Goal: Task Accomplishment & Management: Manage account settings

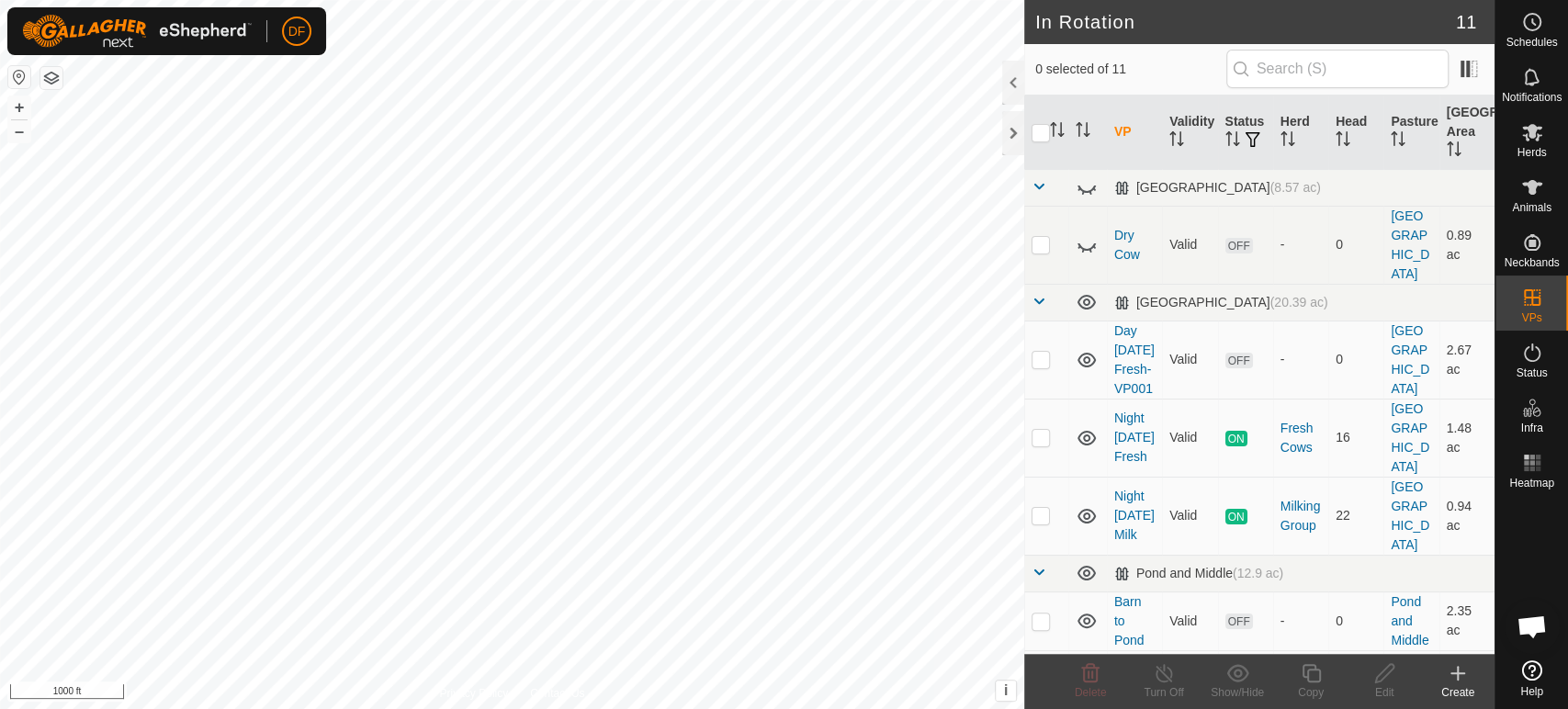
scroll to position [15625, 0]
click at [19, 104] on button "+" at bounding box center [19, 107] width 22 height 22
click at [21, 108] on button "+" at bounding box center [19, 107] width 22 height 22
click at [1034, 352] on p-checkbox at bounding box center [1040, 358] width 18 height 14
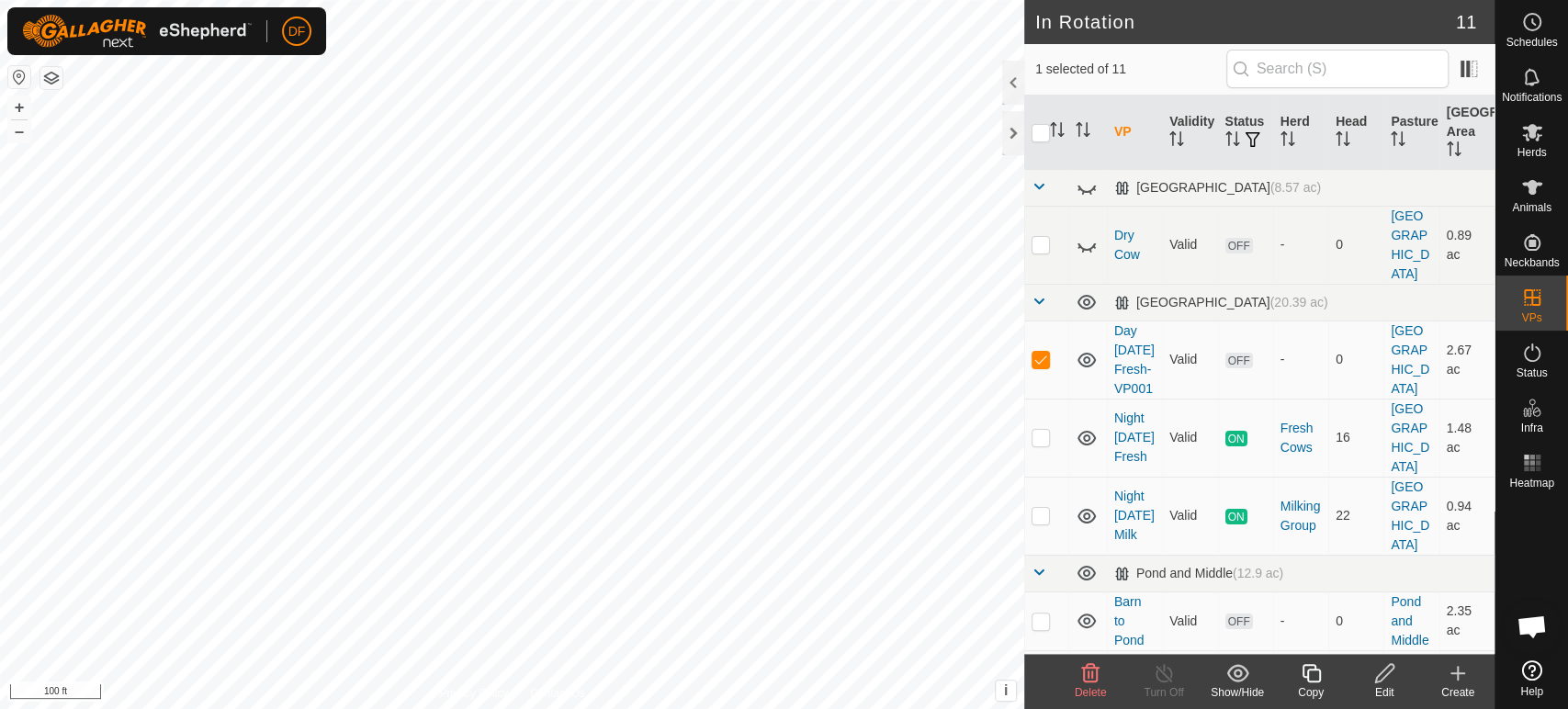
click at [1092, 682] on icon at bounding box center [1091, 673] width 17 height 18
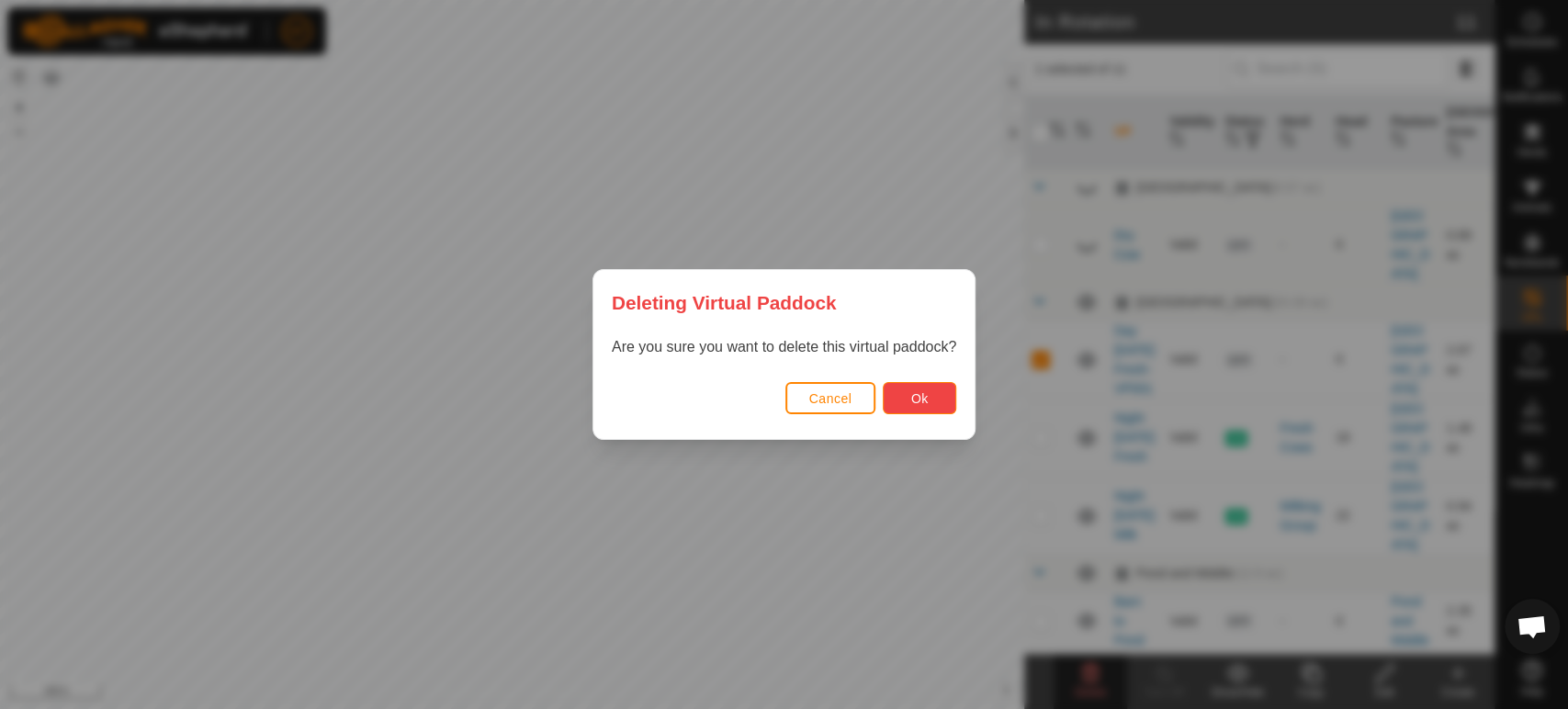
click at [913, 397] on span "Ok" at bounding box center [920, 398] width 17 height 14
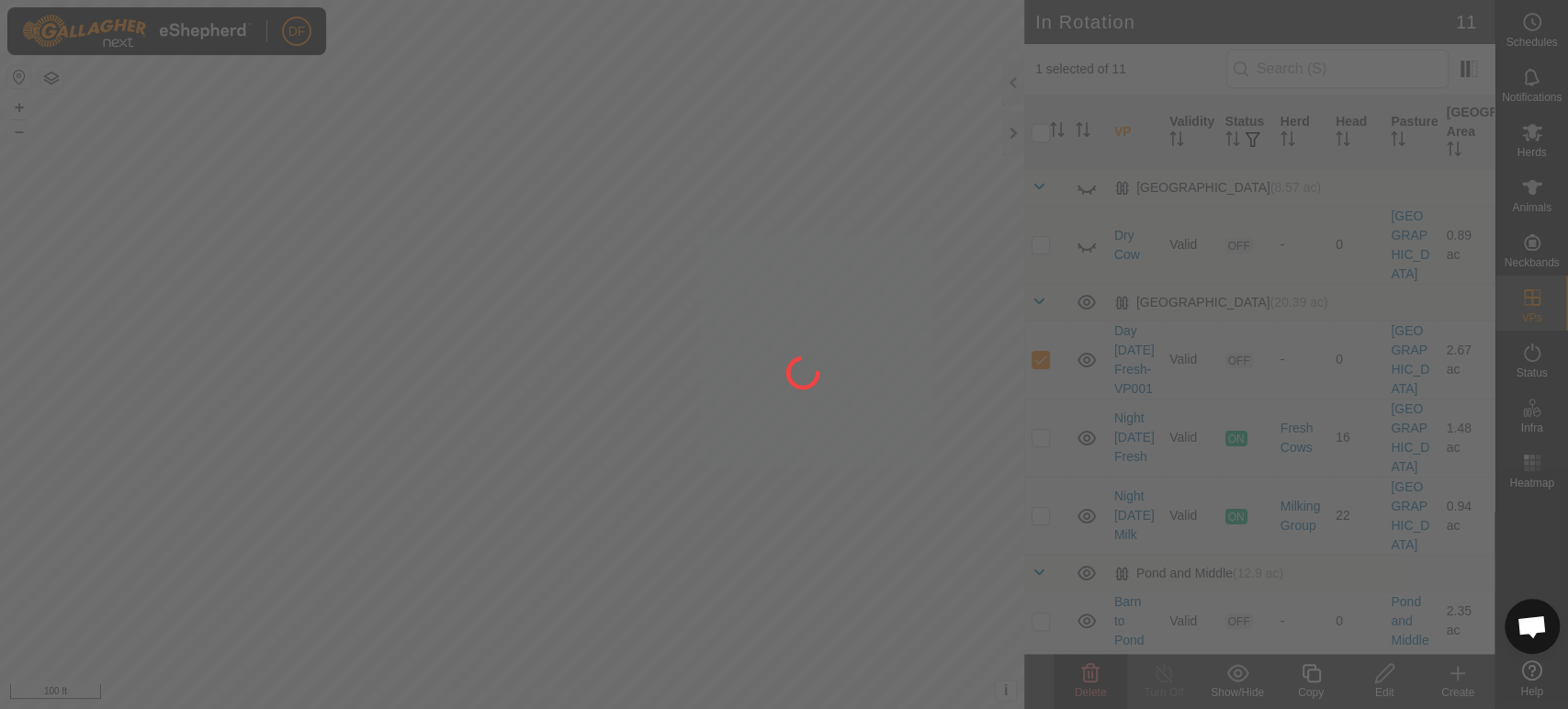
checkbox input "false"
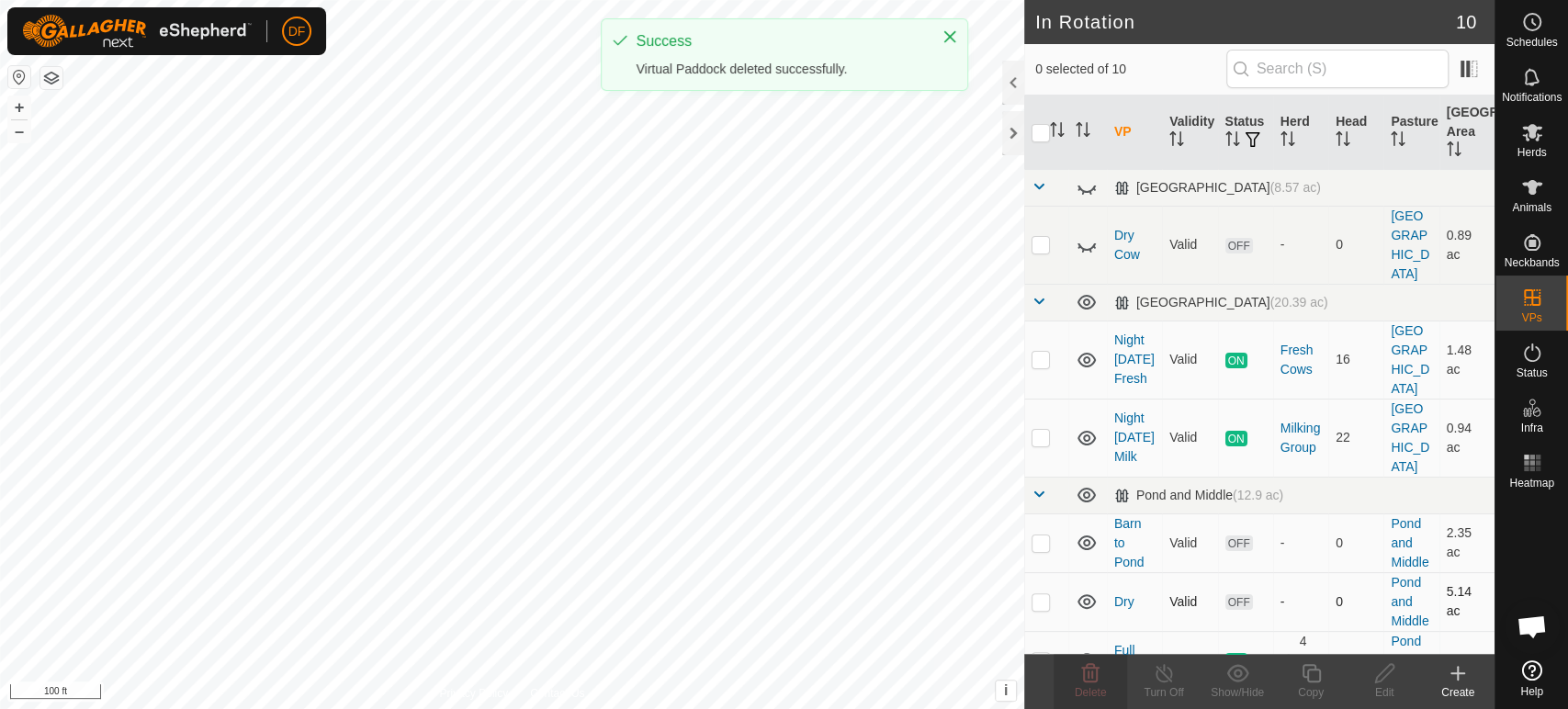
click at [1046, 594] on p-checkbox at bounding box center [1040, 601] width 18 height 14
checkbox input "true"
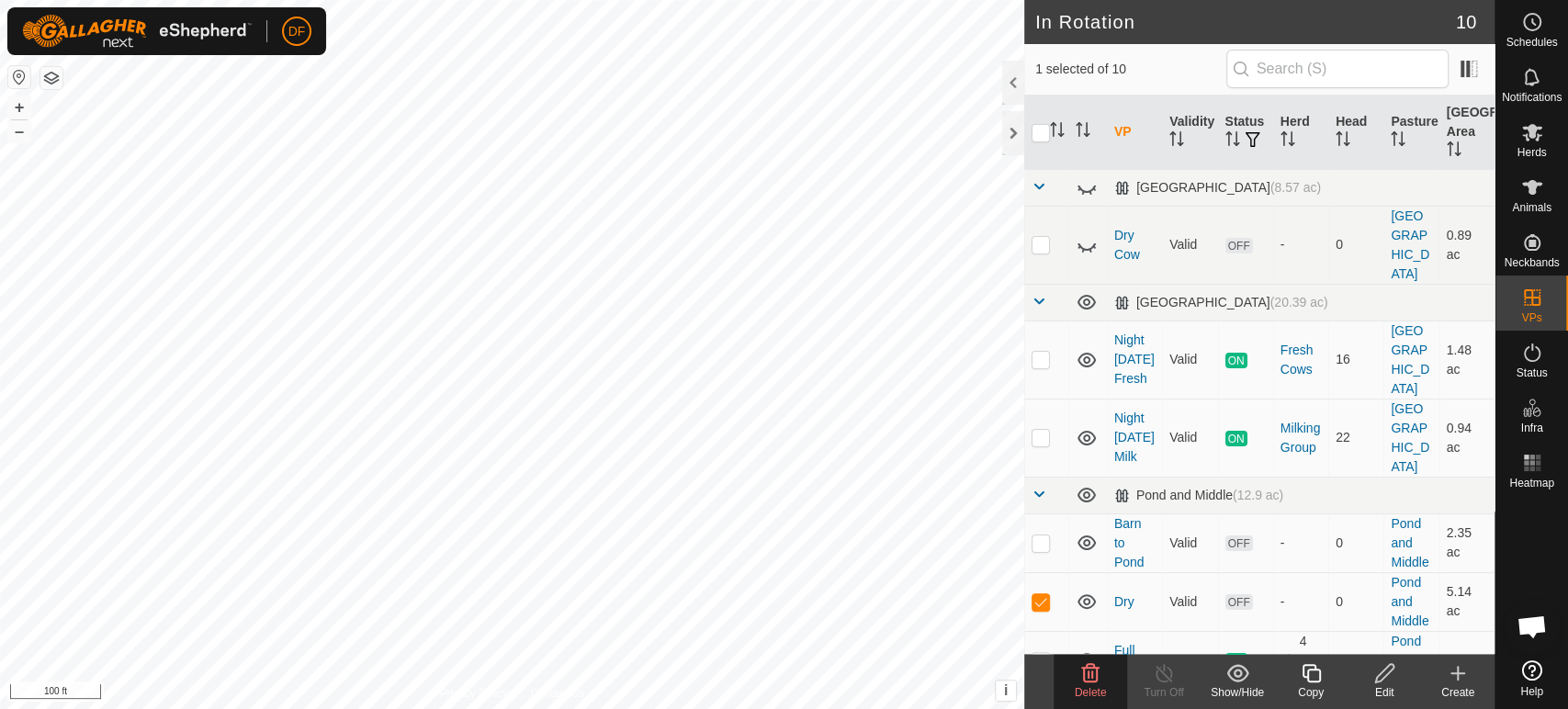
click at [1091, 696] on span "Delete" at bounding box center [1090, 693] width 32 height 13
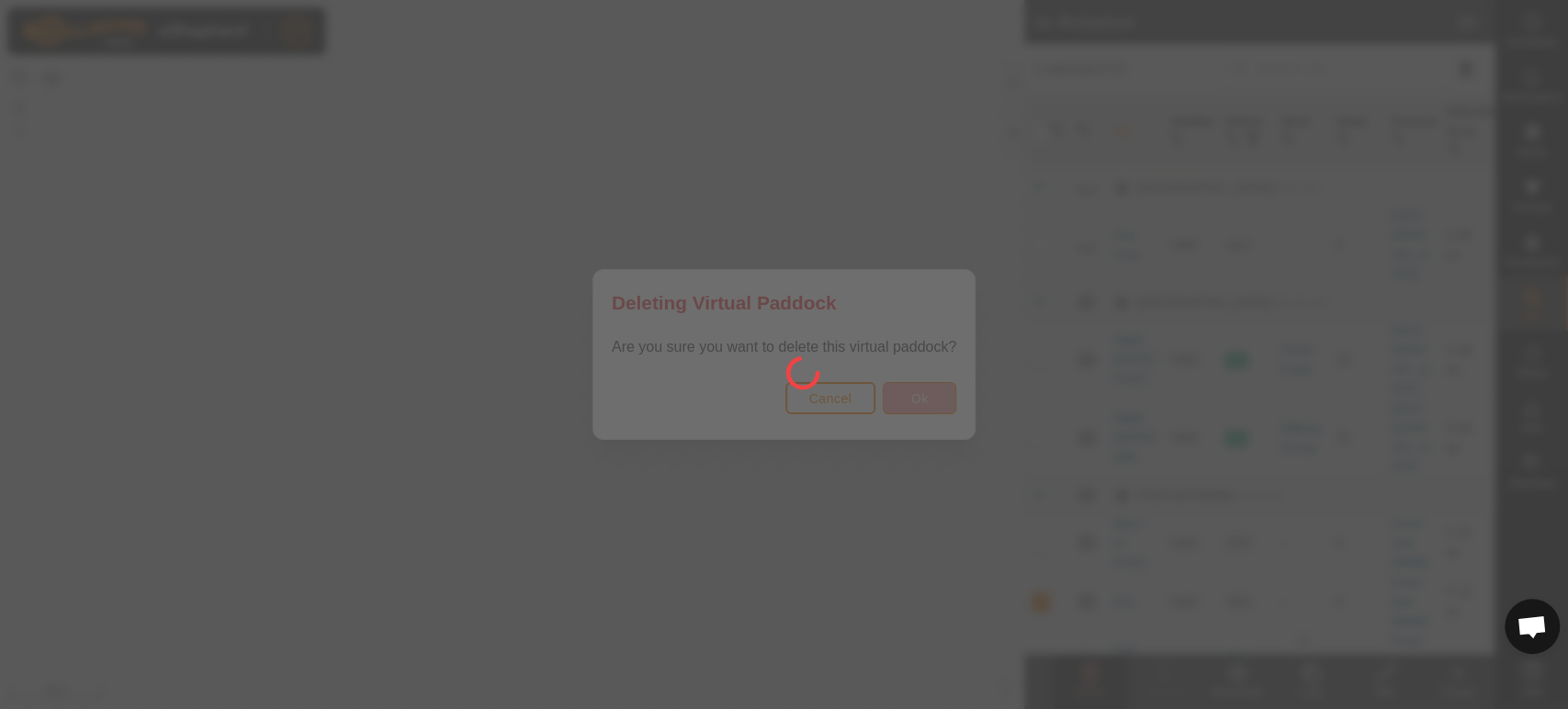
click at [912, 391] on div at bounding box center [784, 354] width 1568 height 709
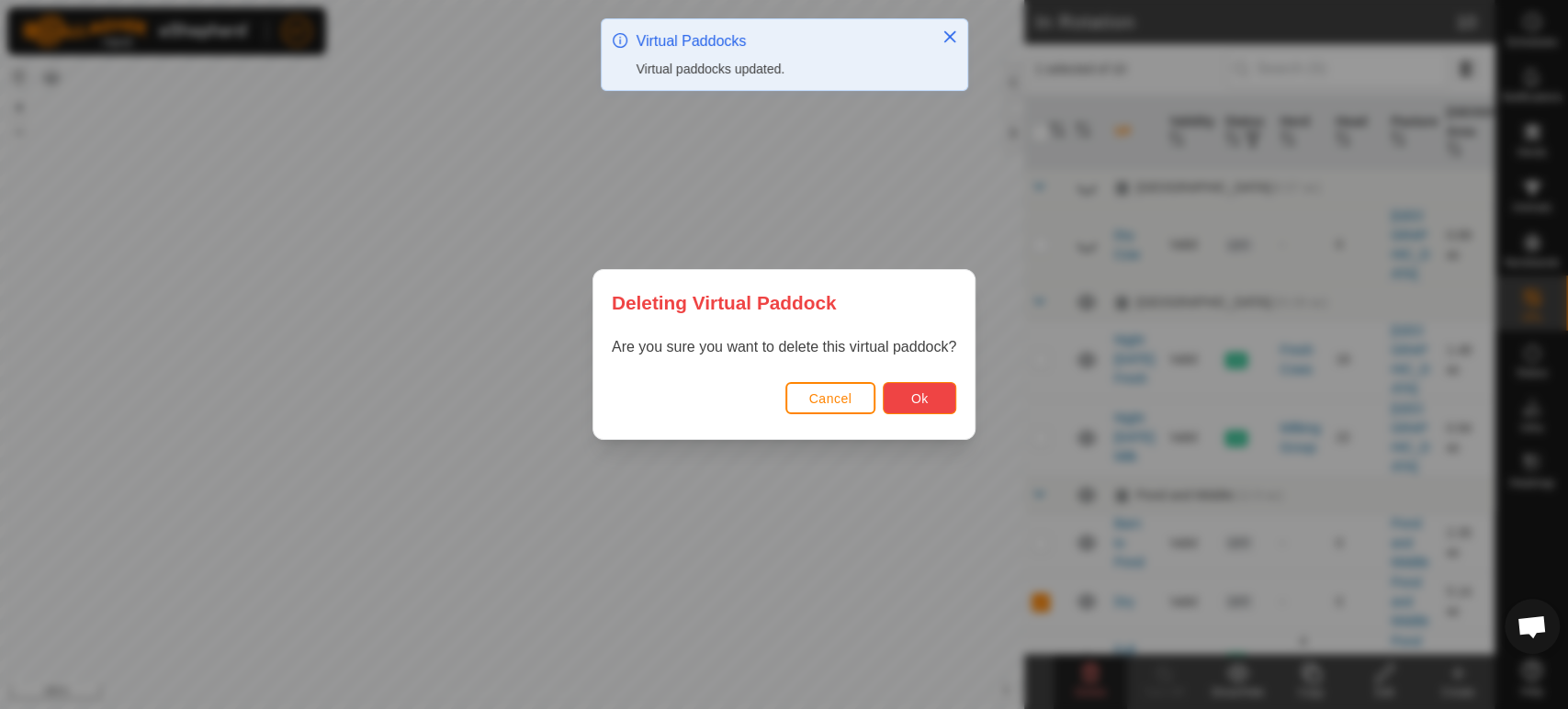
click at [912, 391] on span "Ok" at bounding box center [920, 398] width 17 height 14
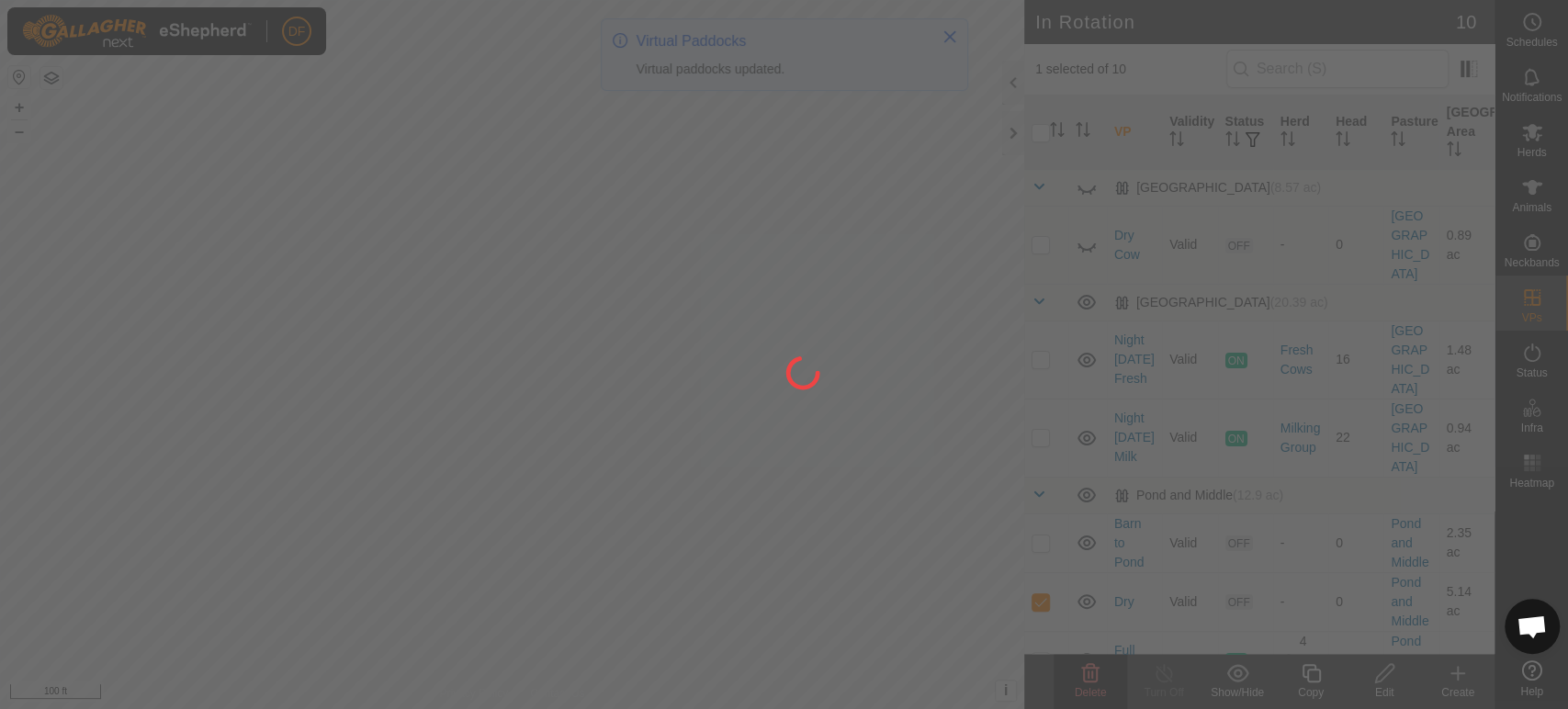
checkbox input "false"
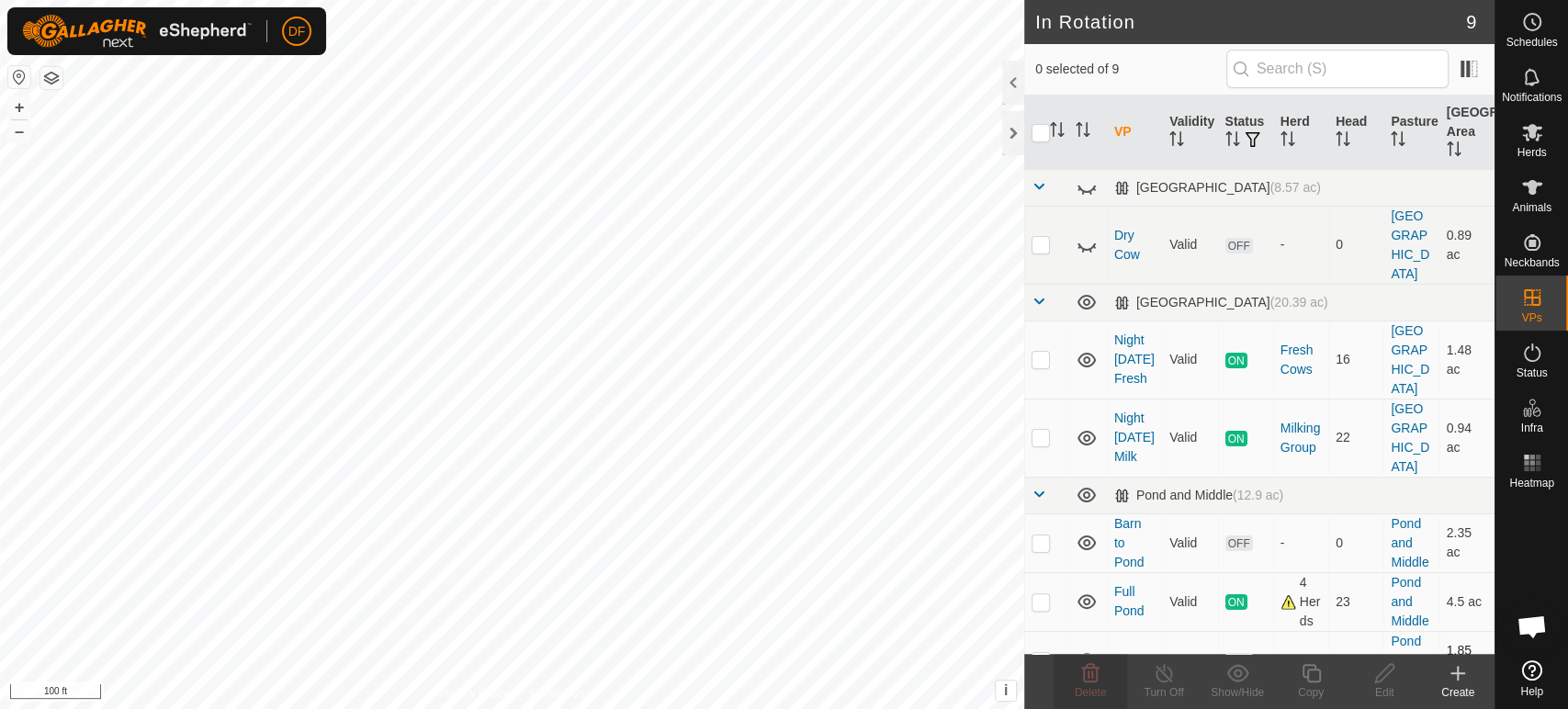
click at [1042, 653] on p-checkbox at bounding box center [1040, 660] width 18 height 14
checkbox input "true"
click at [1085, 675] on icon at bounding box center [1090, 673] width 22 height 22
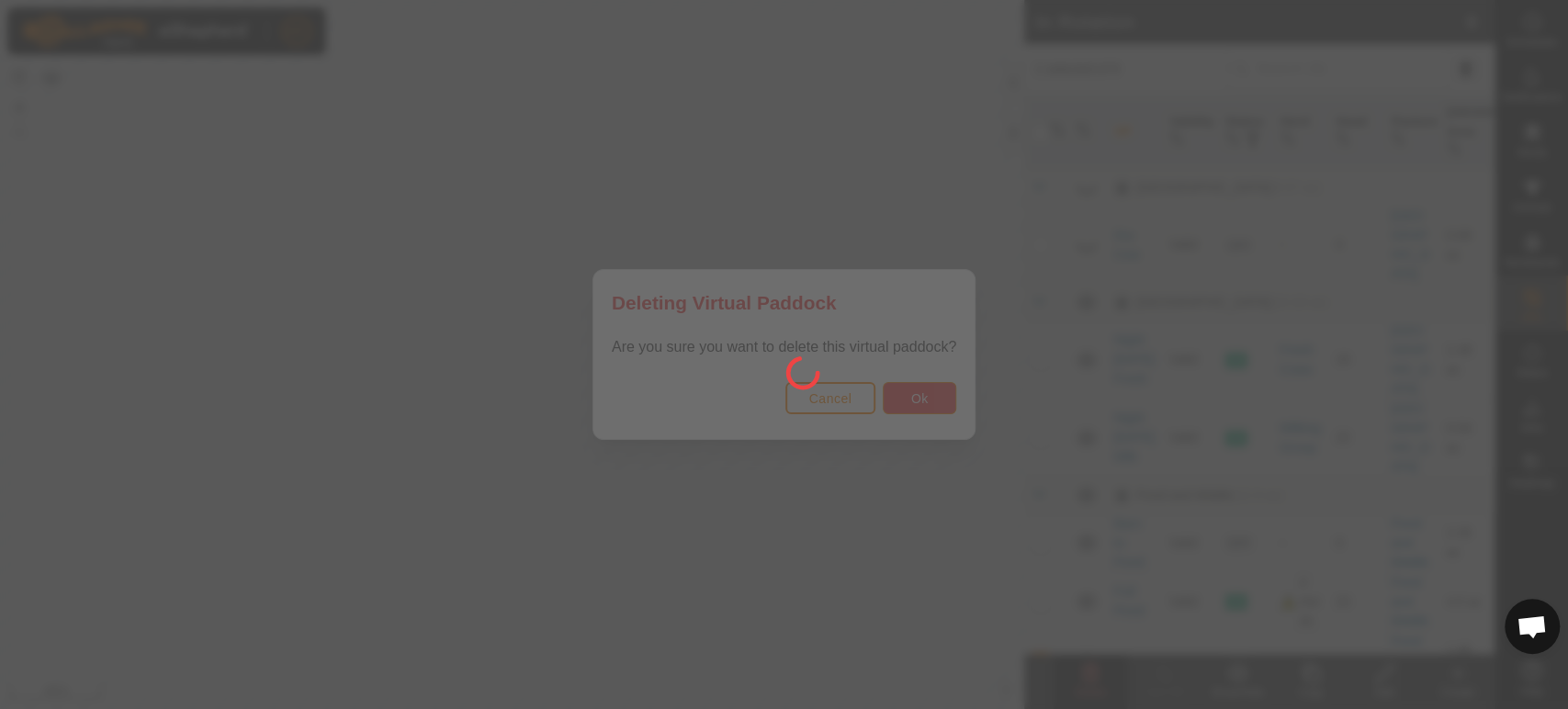
click at [919, 397] on span "Ok" at bounding box center [920, 398] width 17 height 14
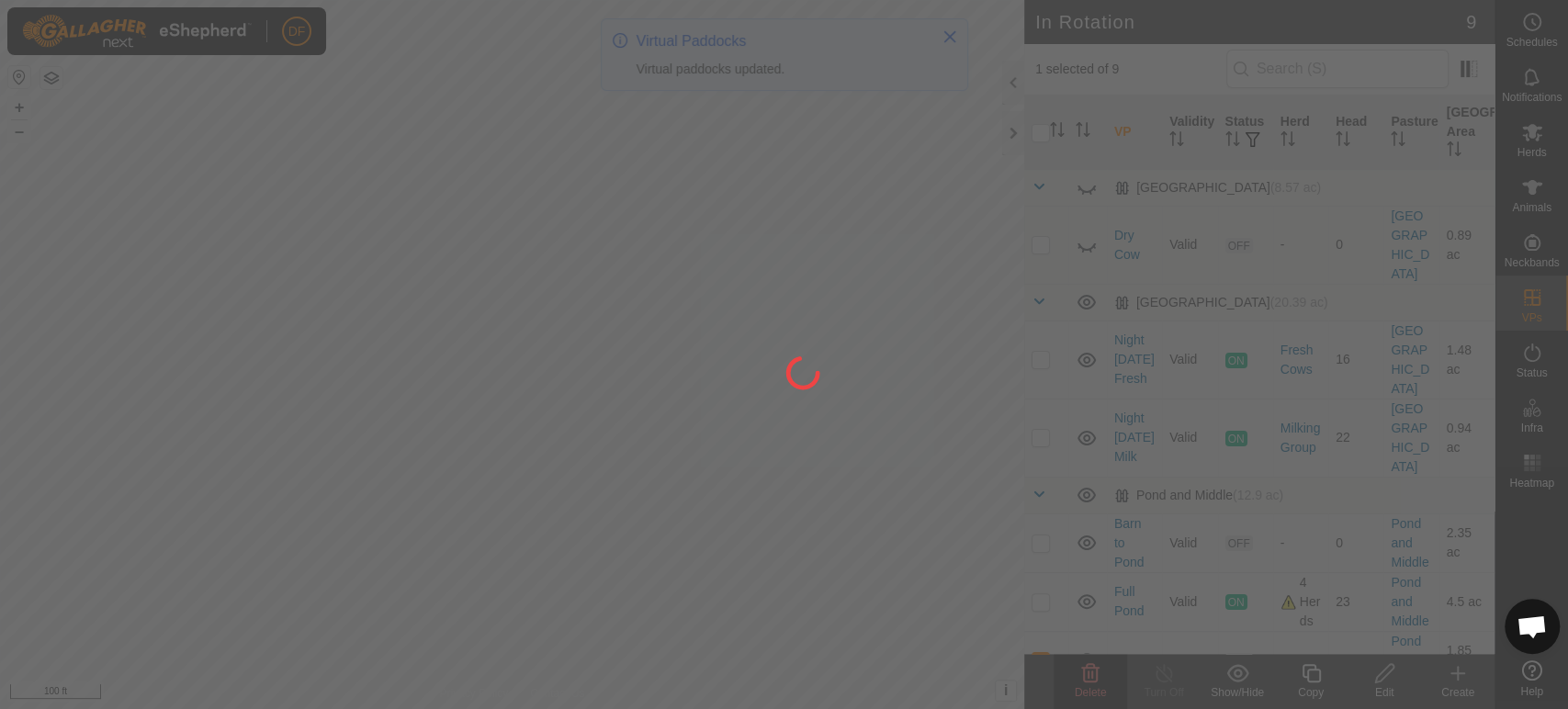
checkbox input "false"
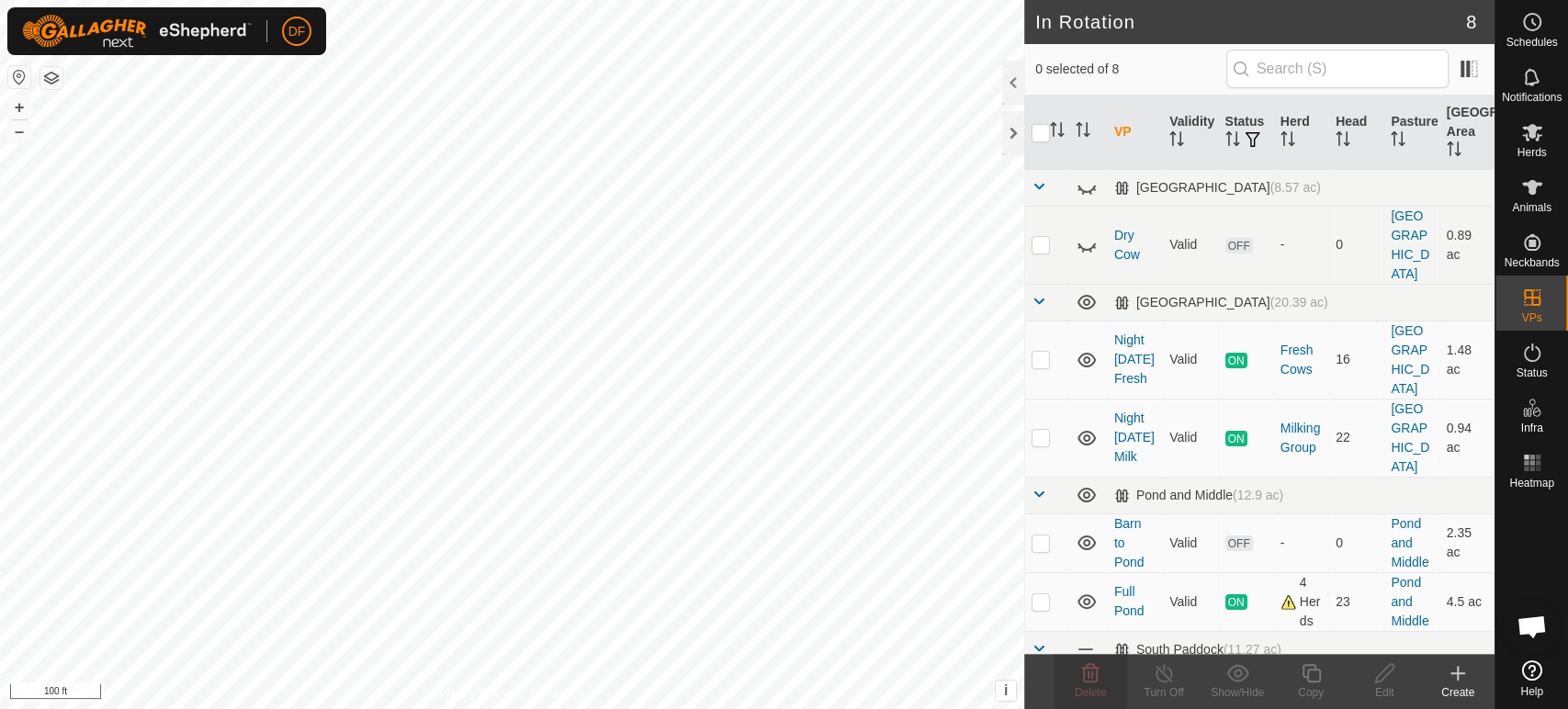
click at [1042, 690] on p-checkbox at bounding box center [1040, 696] width 18 height 14
checkbox input "true"
click at [1074, 673] on delete-svg-icon at bounding box center [1090, 673] width 73 height 22
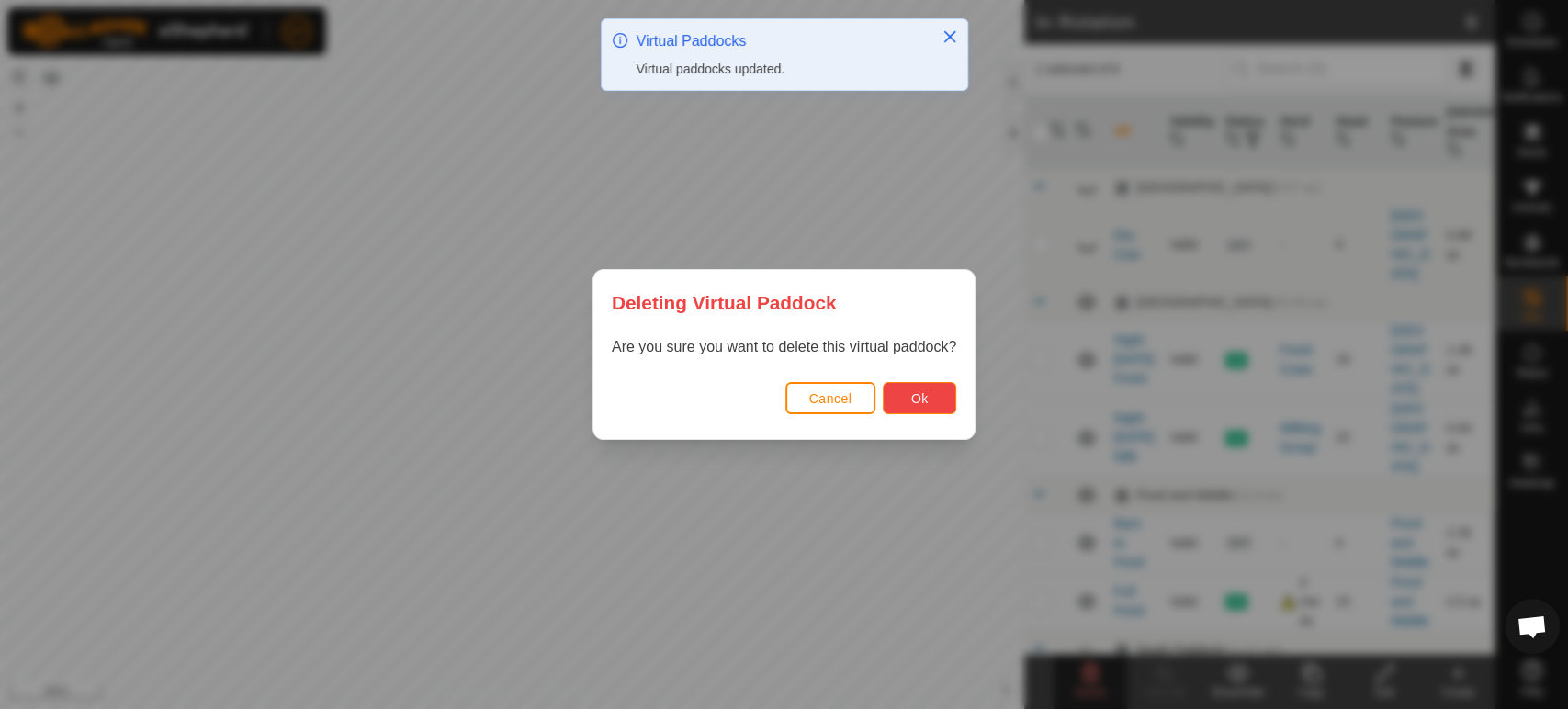
click at [919, 401] on span "Ok" at bounding box center [920, 398] width 17 height 14
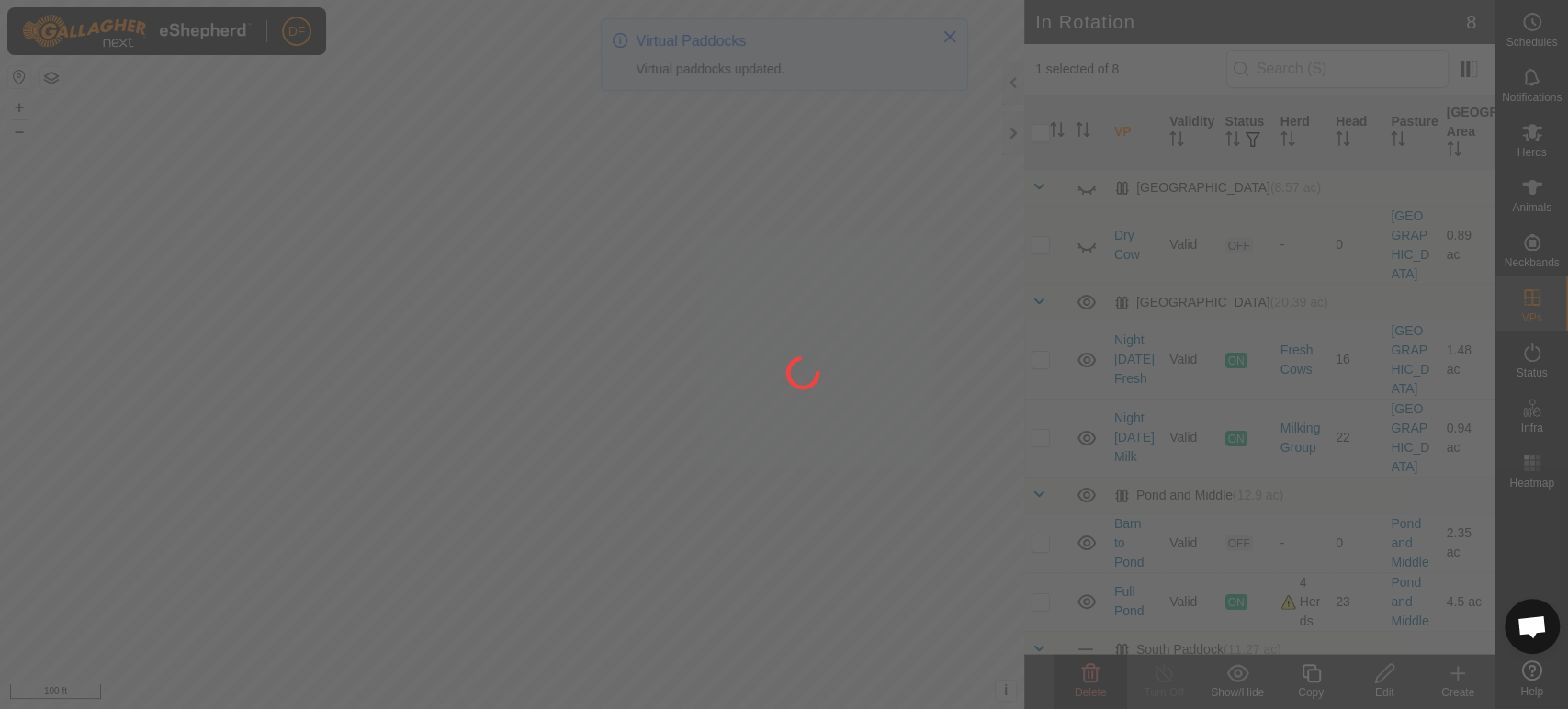
checkbox input "false"
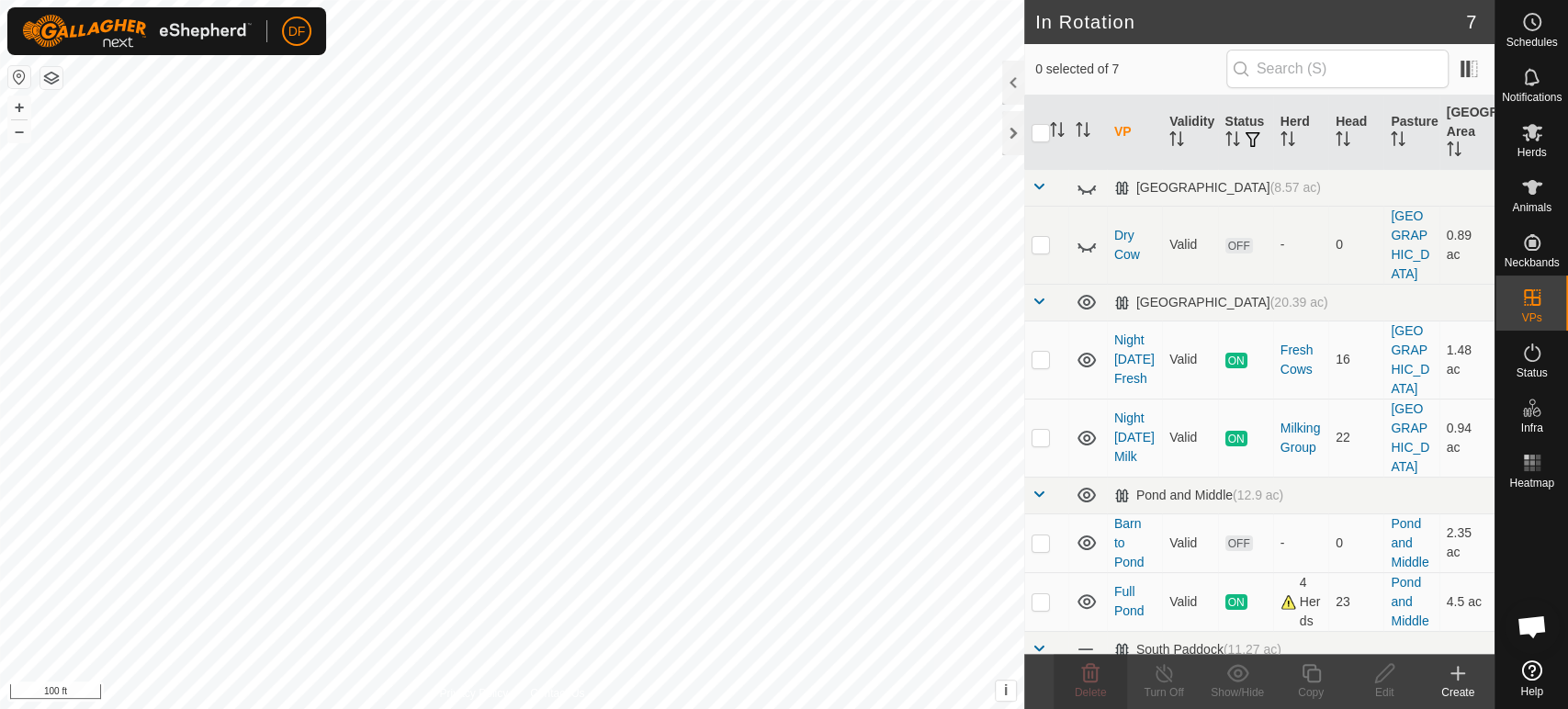
click at [1057, 668] on td at bounding box center [1047, 696] width 44 height 59
checkbox input "true"
click at [1107, 687] on div "Delete" at bounding box center [1090, 693] width 73 height 16
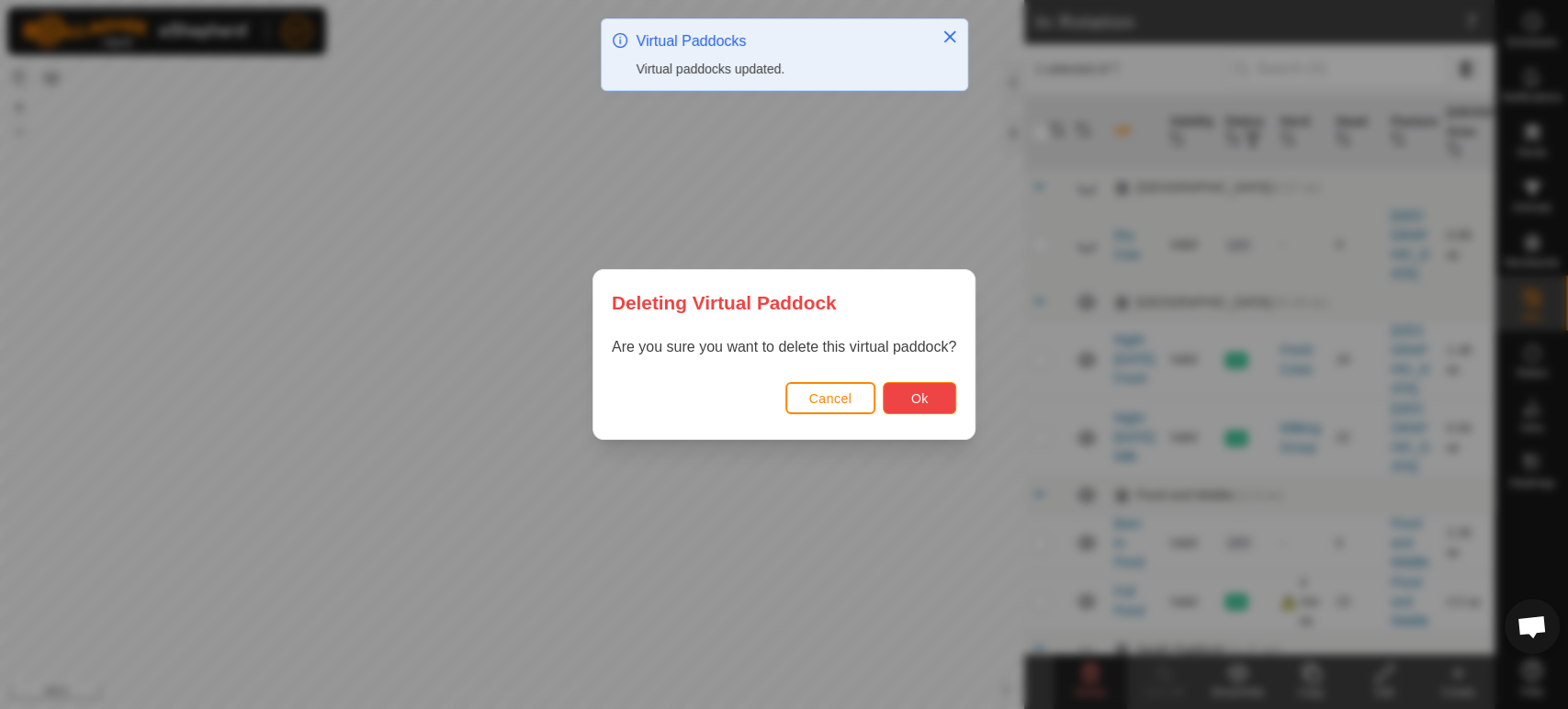
click at [914, 398] on span "Ok" at bounding box center [920, 398] width 17 height 14
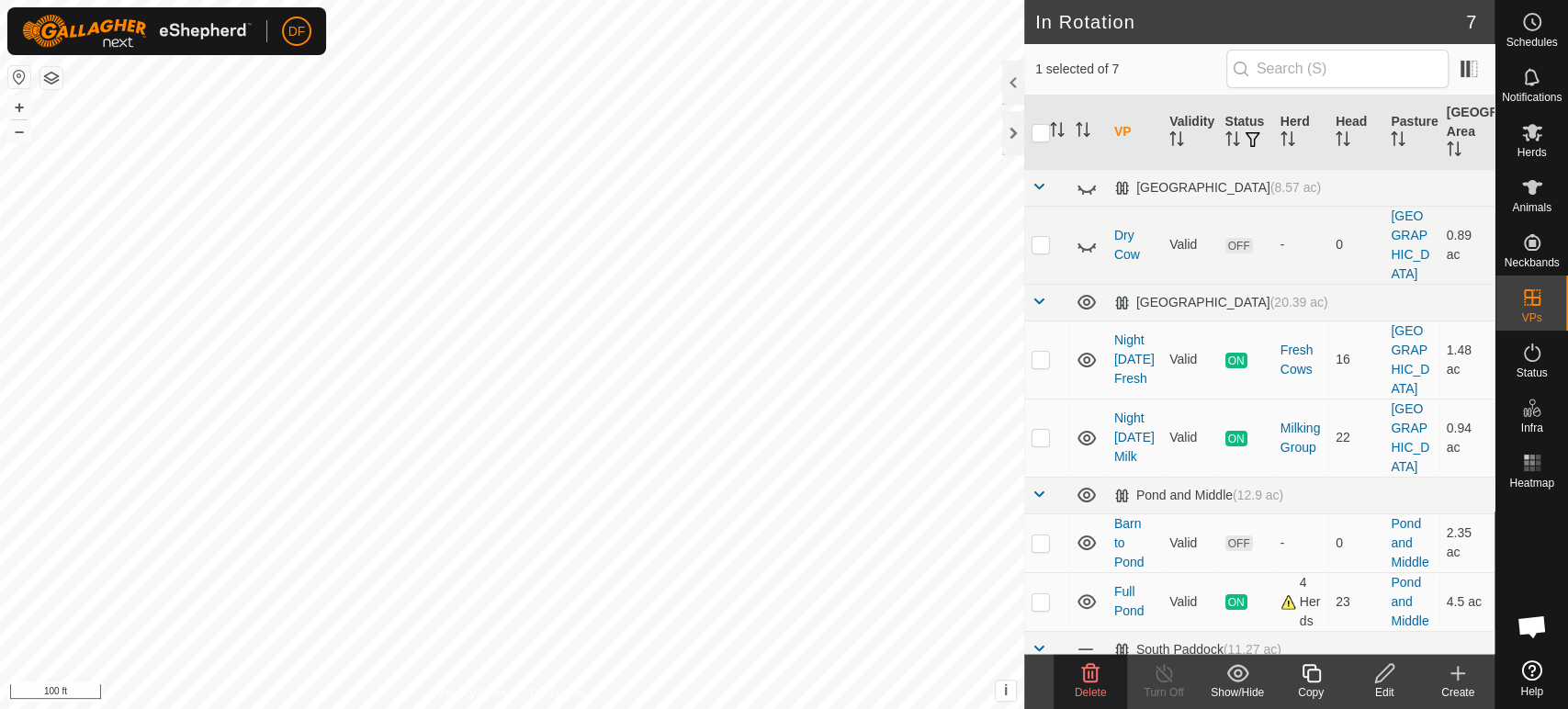
click at [1041, 690] on p-checkbox at bounding box center [1040, 696] width 18 height 14
checkbox input "false"
click at [1040, 430] on p-checkbox at bounding box center [1040, 436] width 18 height 14
checkbox input "true"
click at [1041, 352] on p-checkbox at bounding box center [1040, 358] width 18 height 14
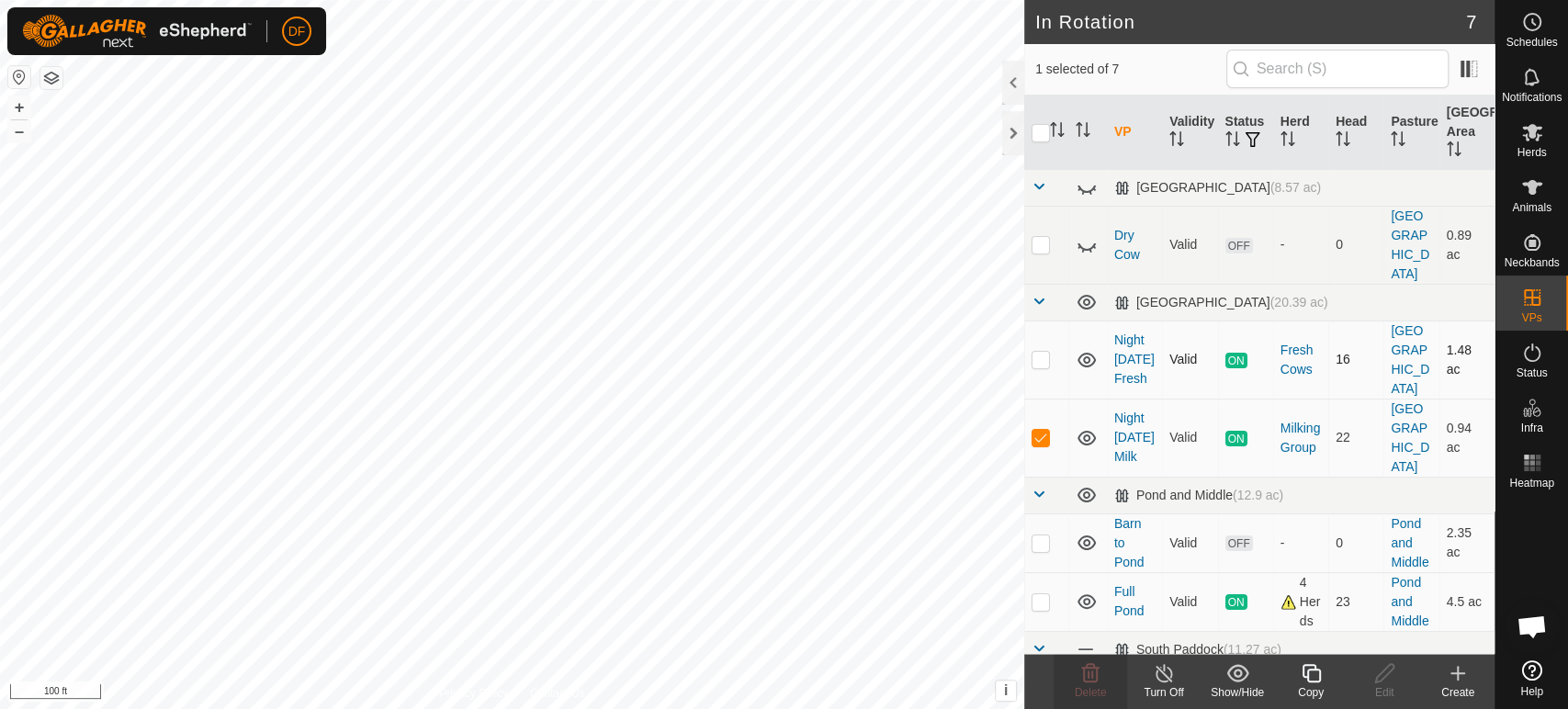
checkbox input "true"
click at [1044, 430] on p-checkbox at bounding box center [1040, 436] width 18 height 14
checkbox input "false"
click at [1298, 685] on div "Copy" at bounding box center [1311, 693] width 73 height 16
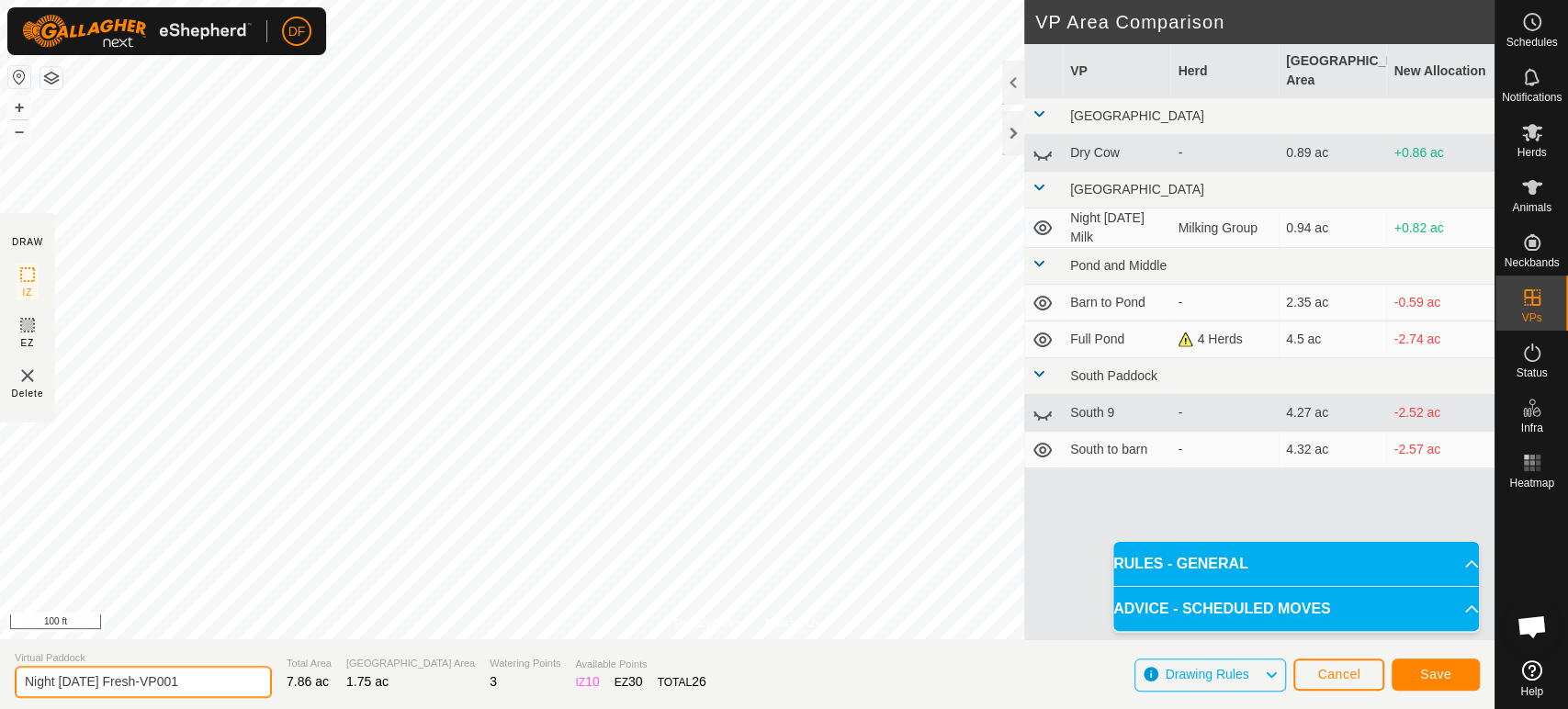
drag, startPoint x: 53, startPoint y: 686, endPoint x: 16, endPoint y: 681, distance: 37.3
click at [16, 681] on input "Night [DATE] Fresh-VP001" at bounding box center [143, 682] width 257 height 32
drag, startPoint x: 167, startPoint y: 680, endPoint x: 81, endPoint y: 675, distance: 86.1
click at [81, 675] on input "Day [DATE] Fresh-VP001" at bounding box center [143, 682] width 257 height 32
type input "Day [DATE] Fresh"
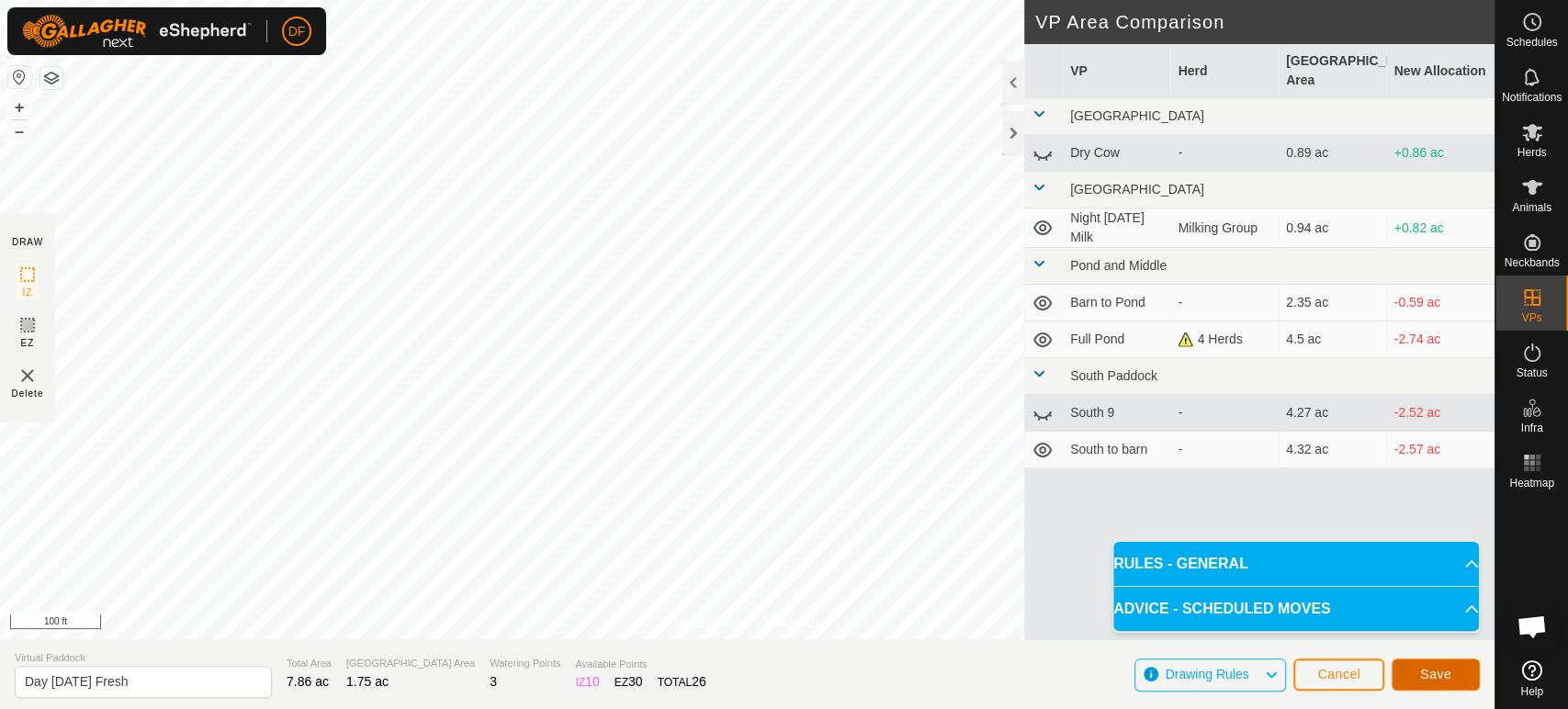
click at [1419, 682] on button "Save" at bounding box center [1436, 674] width 89 height 32
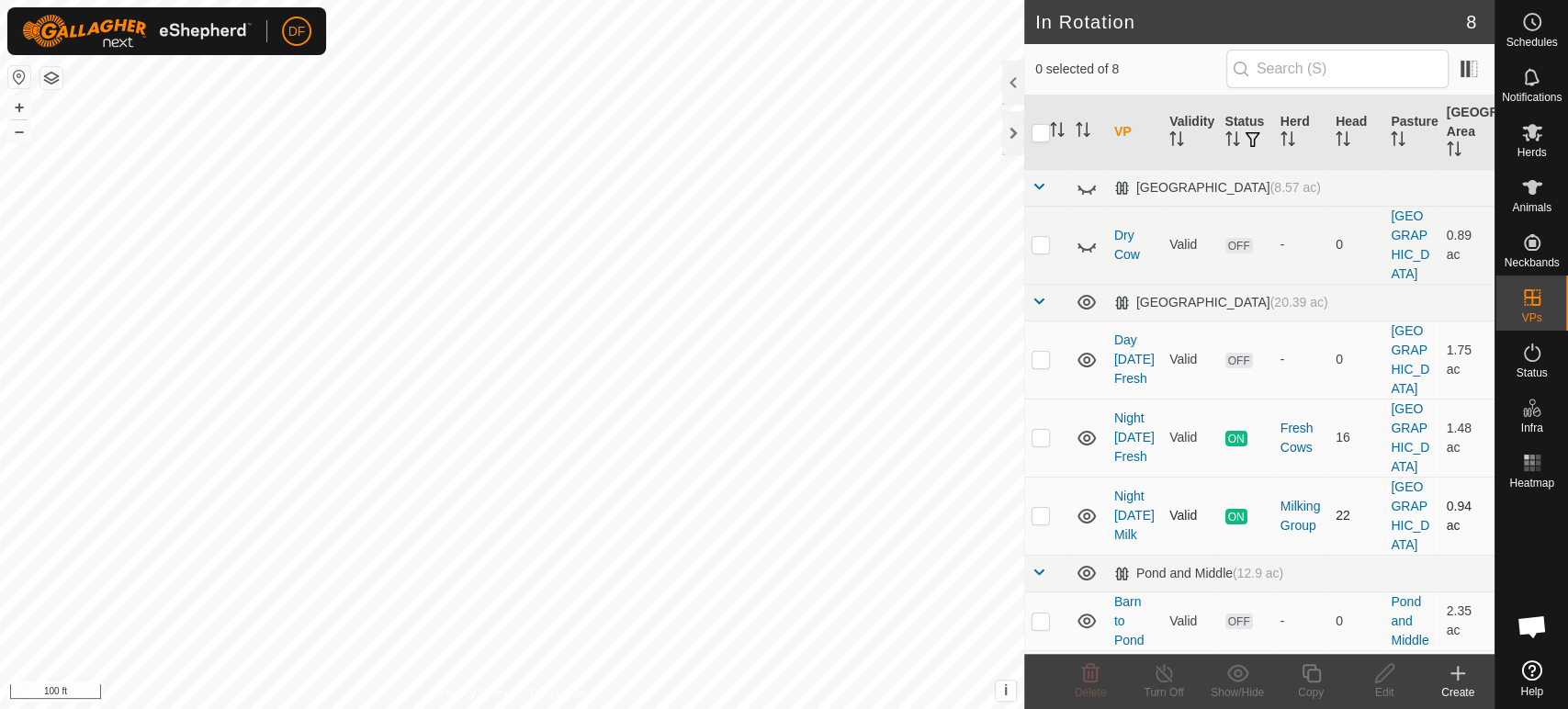
click at [1039, 477] on td at bounding box center [1047, 515] width 44 height 78
checkbox input "true"
click at [1036, 430] on p-checkbox at bounding box center [1040, 436] width 18 height 14
checkbox input "true"
click at [1041, 508] on p-checkbox at bounding box center [1040, 514] width 18 height 14
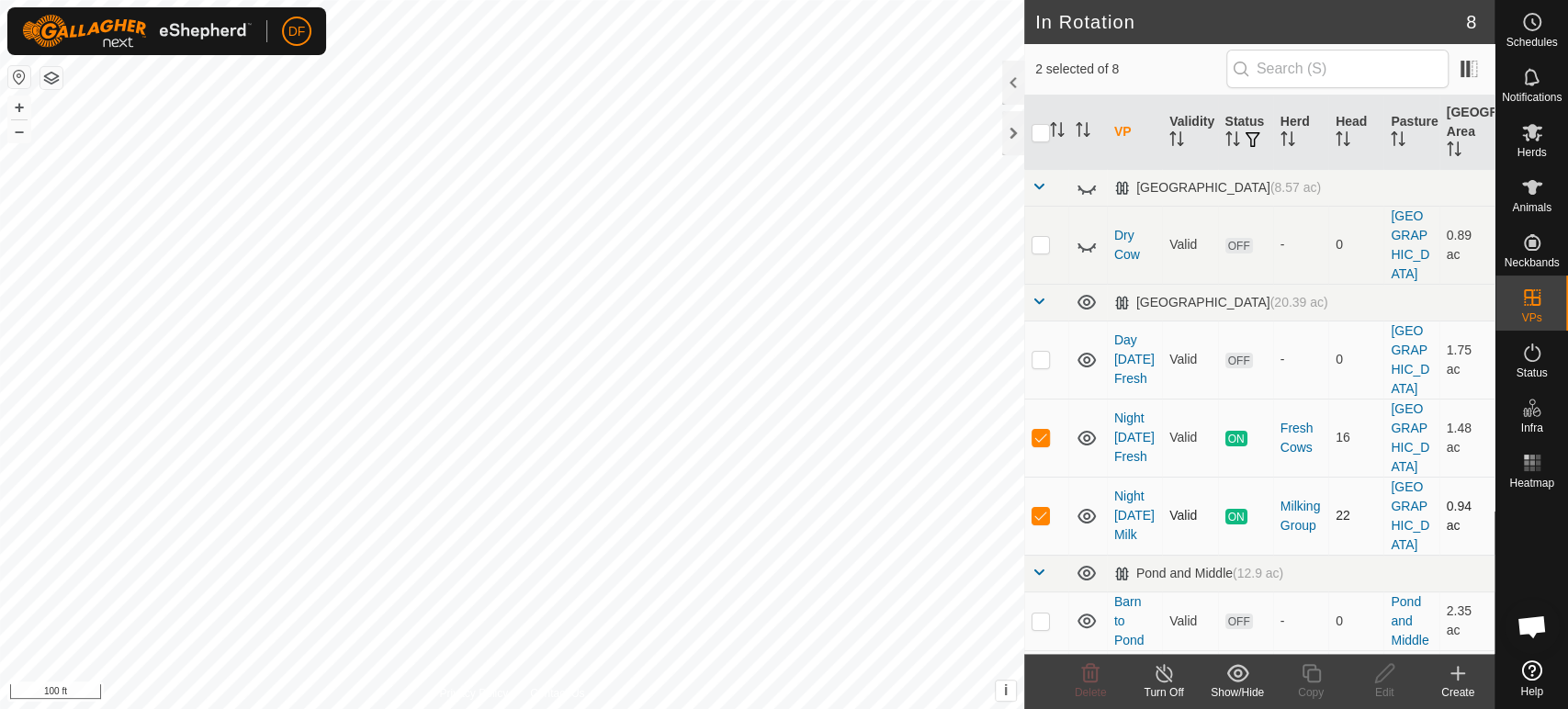
checkbox input "false"
